Goal: Information Seeking & Learning: Learn about a topic

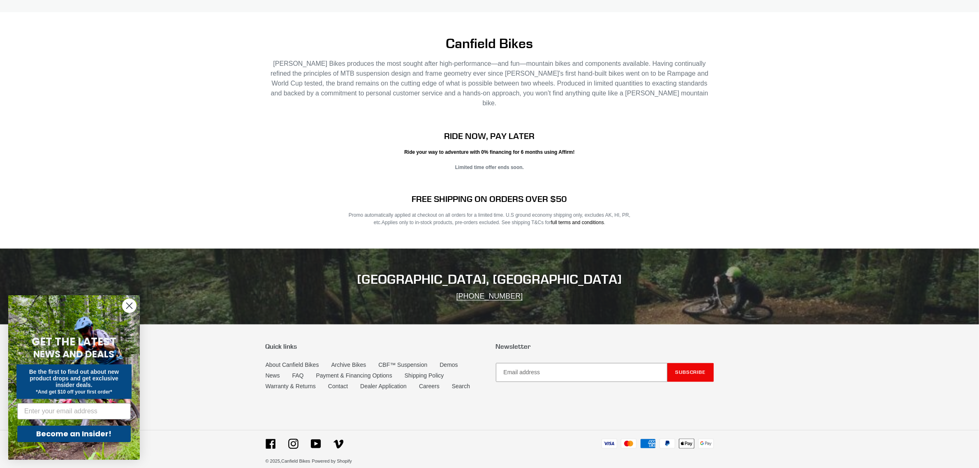
scroll to position [1619, 0]
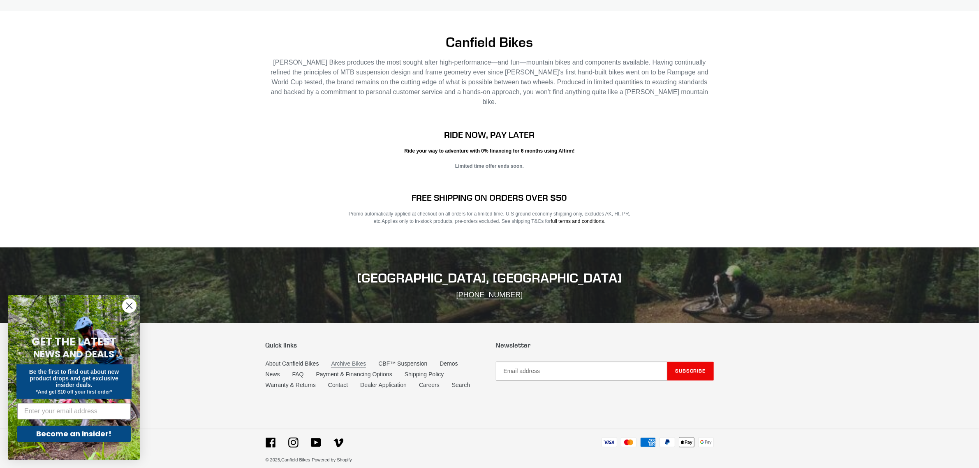
click at [342, 361] on link "Archive Bikes" at bounding box center [348, 364] width 35 height 7
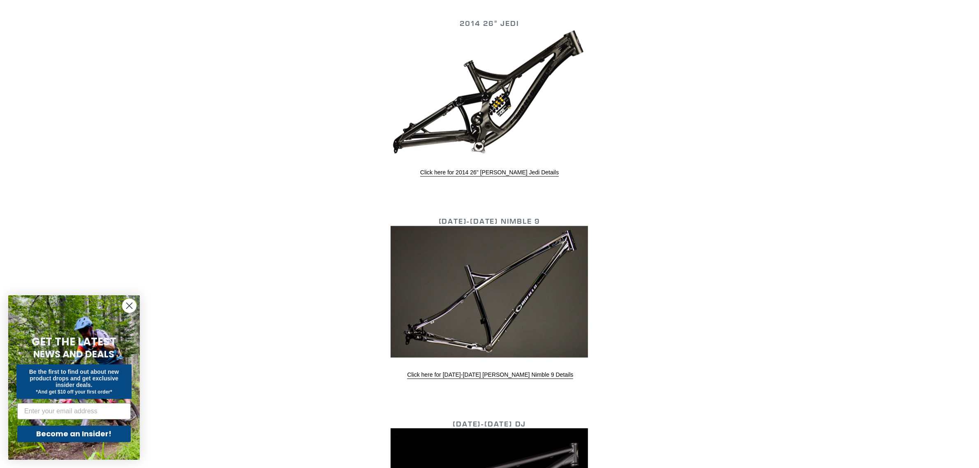
scroll to position [2123, 0]
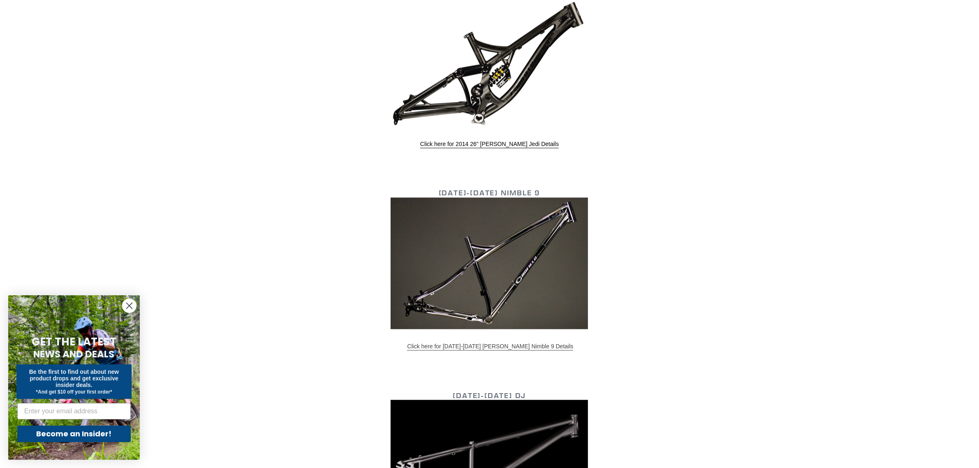
click at [475, 343] on link "Click here for 2013-2015 Canfield Nimble 9 Details" at bounding box center [490, 346] width 166 height 7
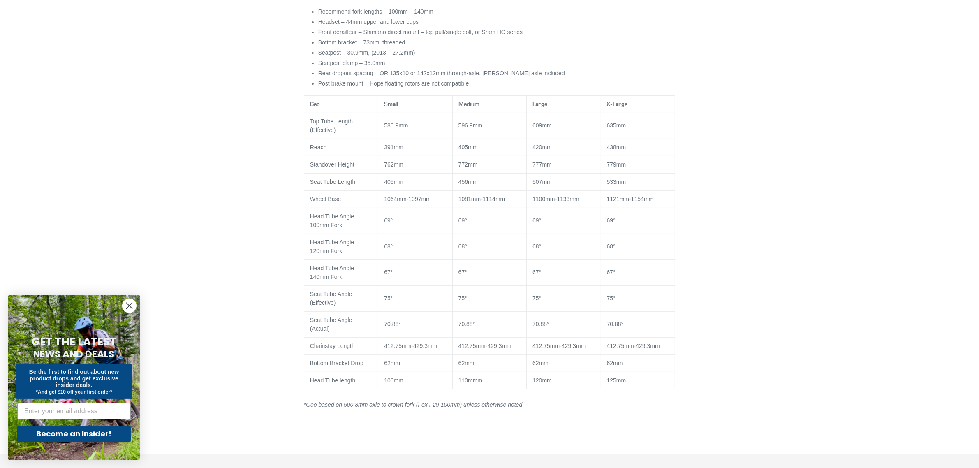
scroll to position [422, 0]
